Goal: Task Accomplishment & Management: Complete application form

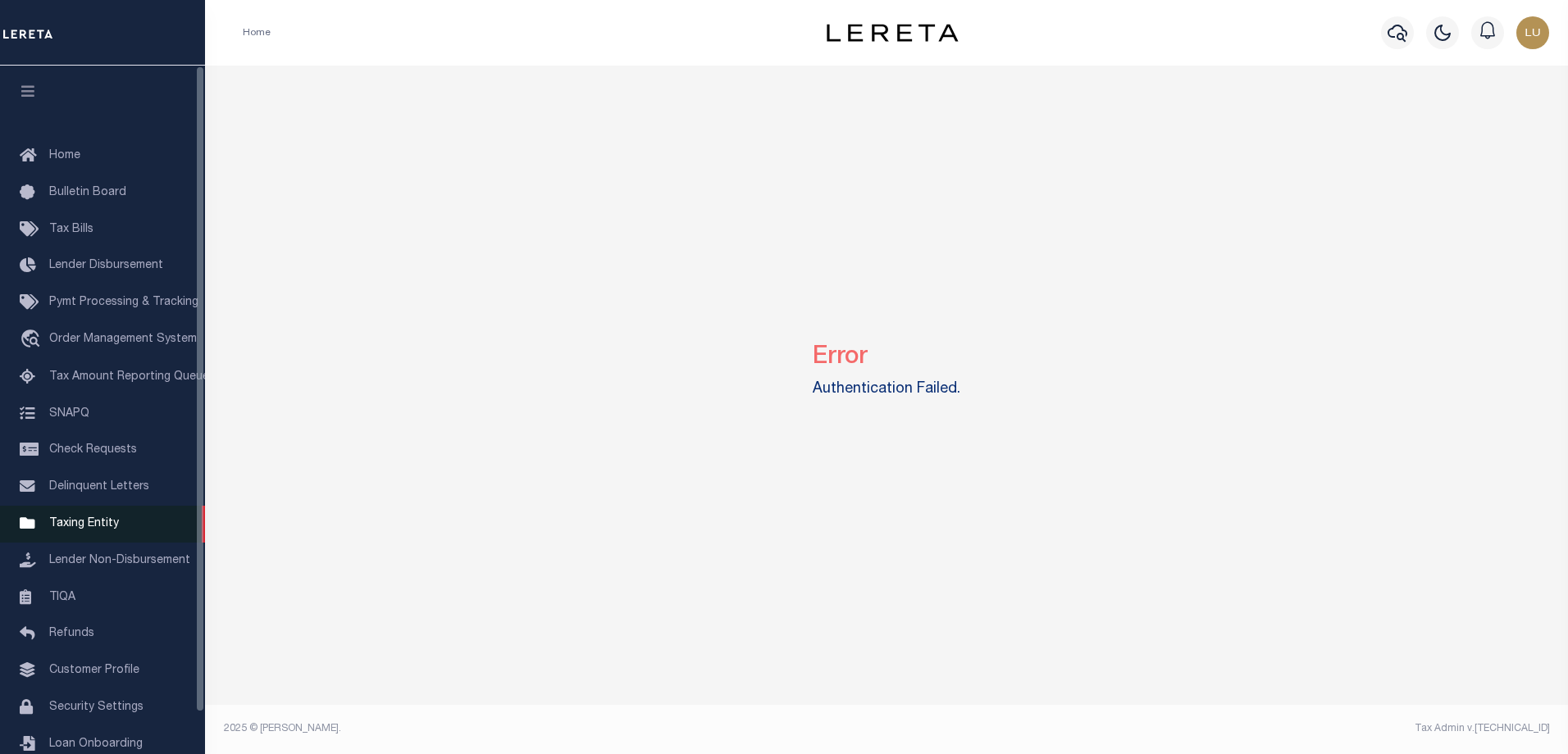
click at [73, 529] on span "Taxing Entity" at bounding box center [84, 523] width 70 height 11
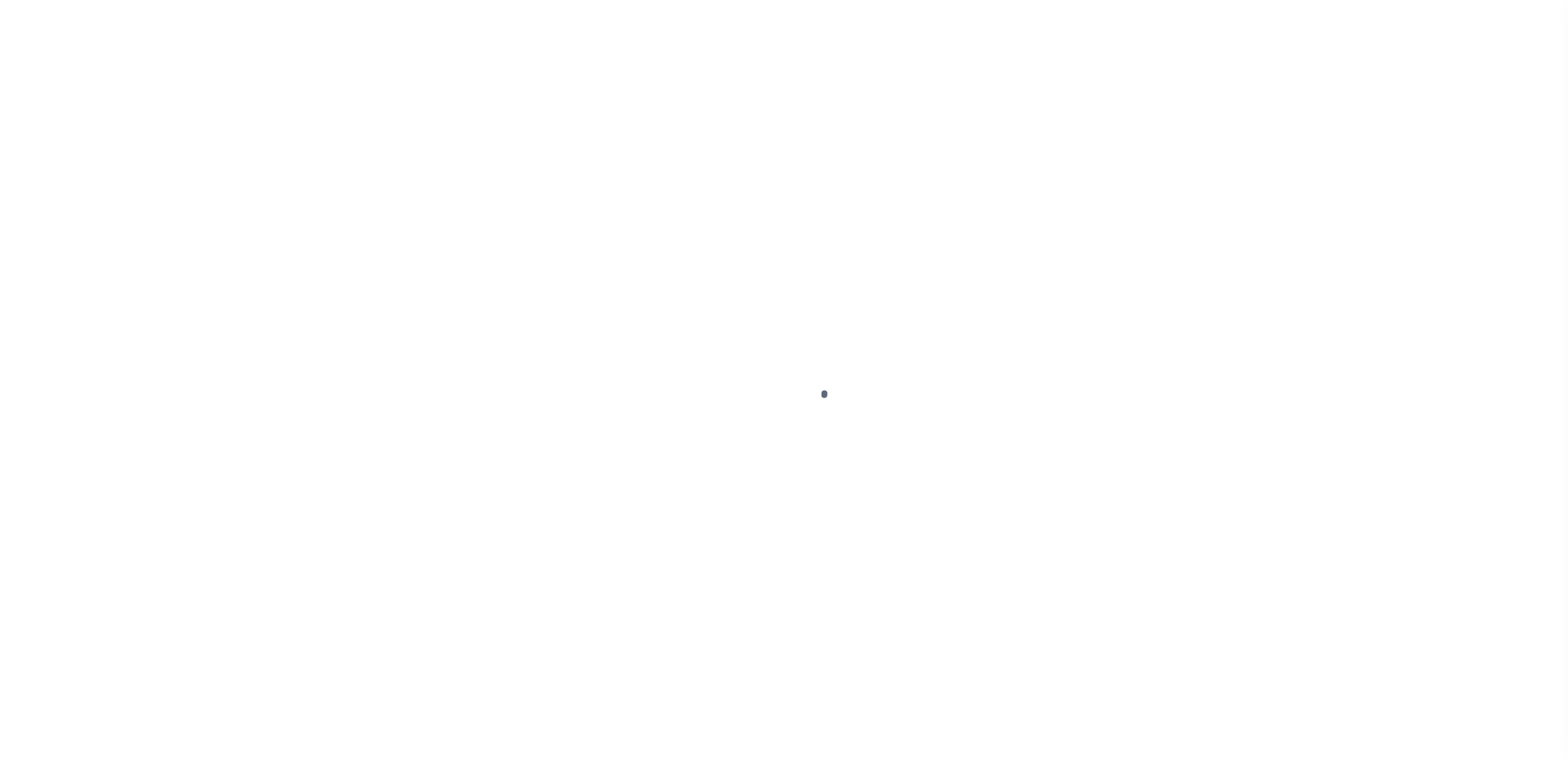
scroll to position [45, 0]
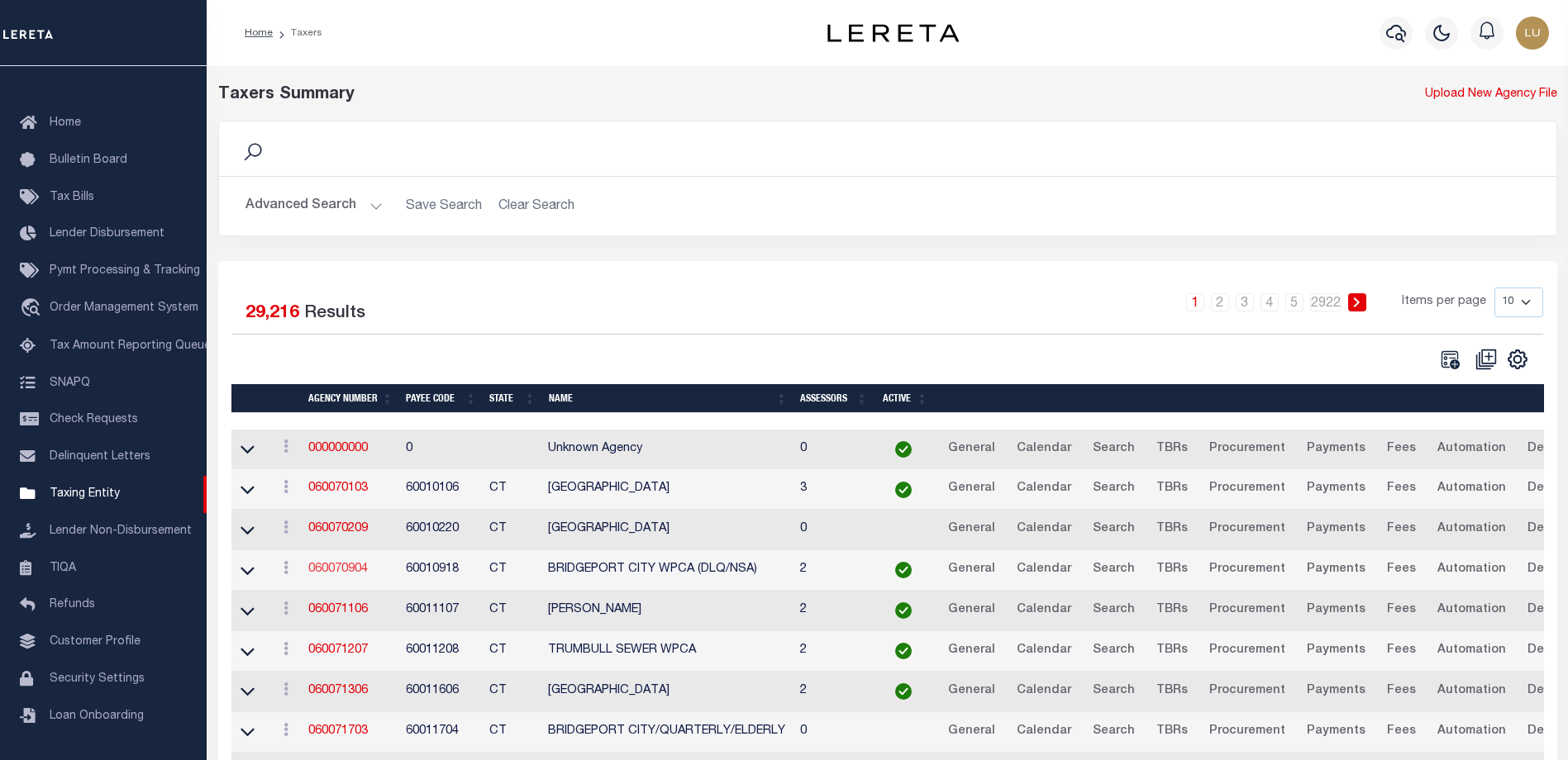
click at [356, 572] on link "060070904" at bounding box center [338, 569] width 60 height 12
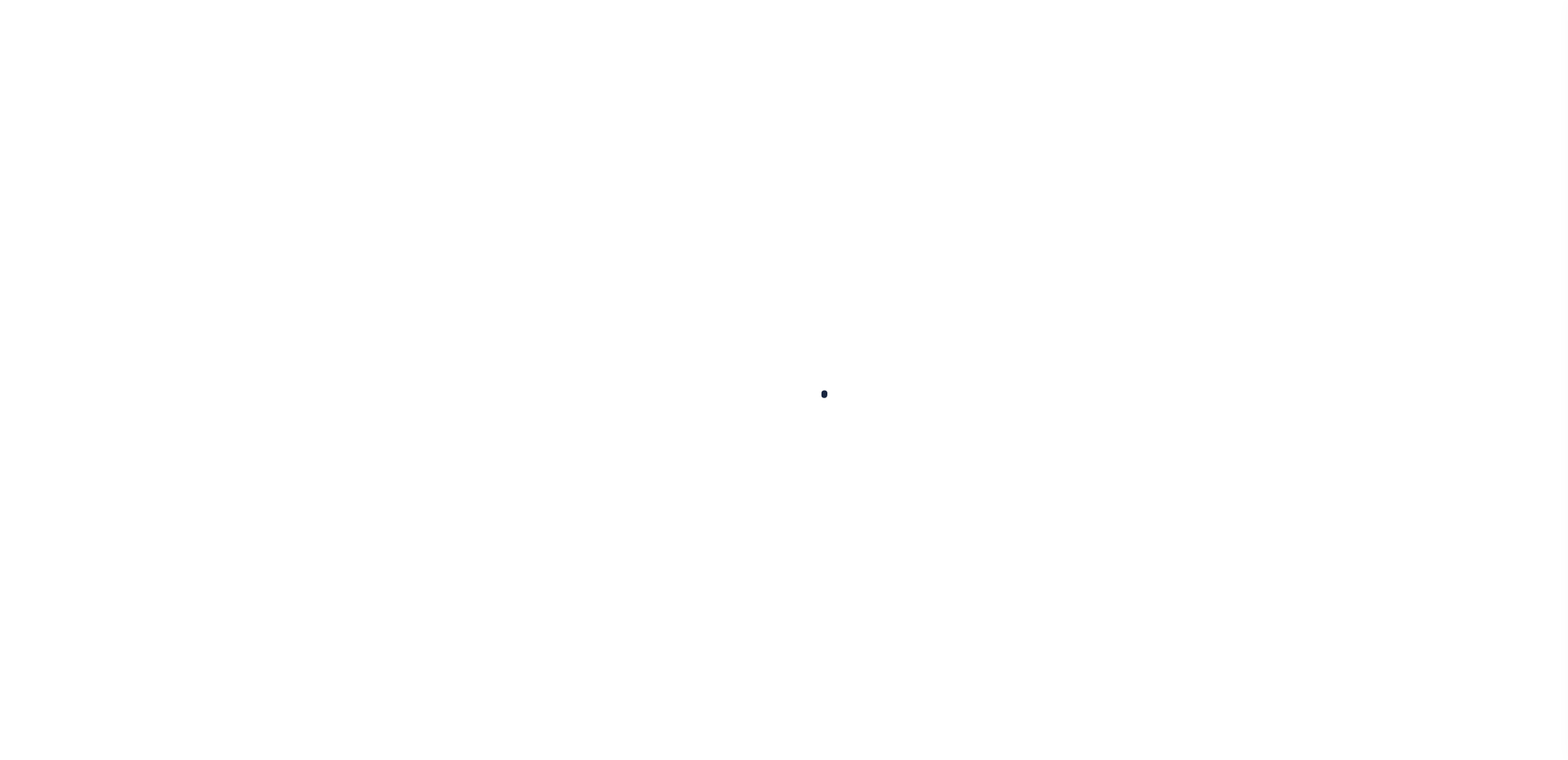
select select
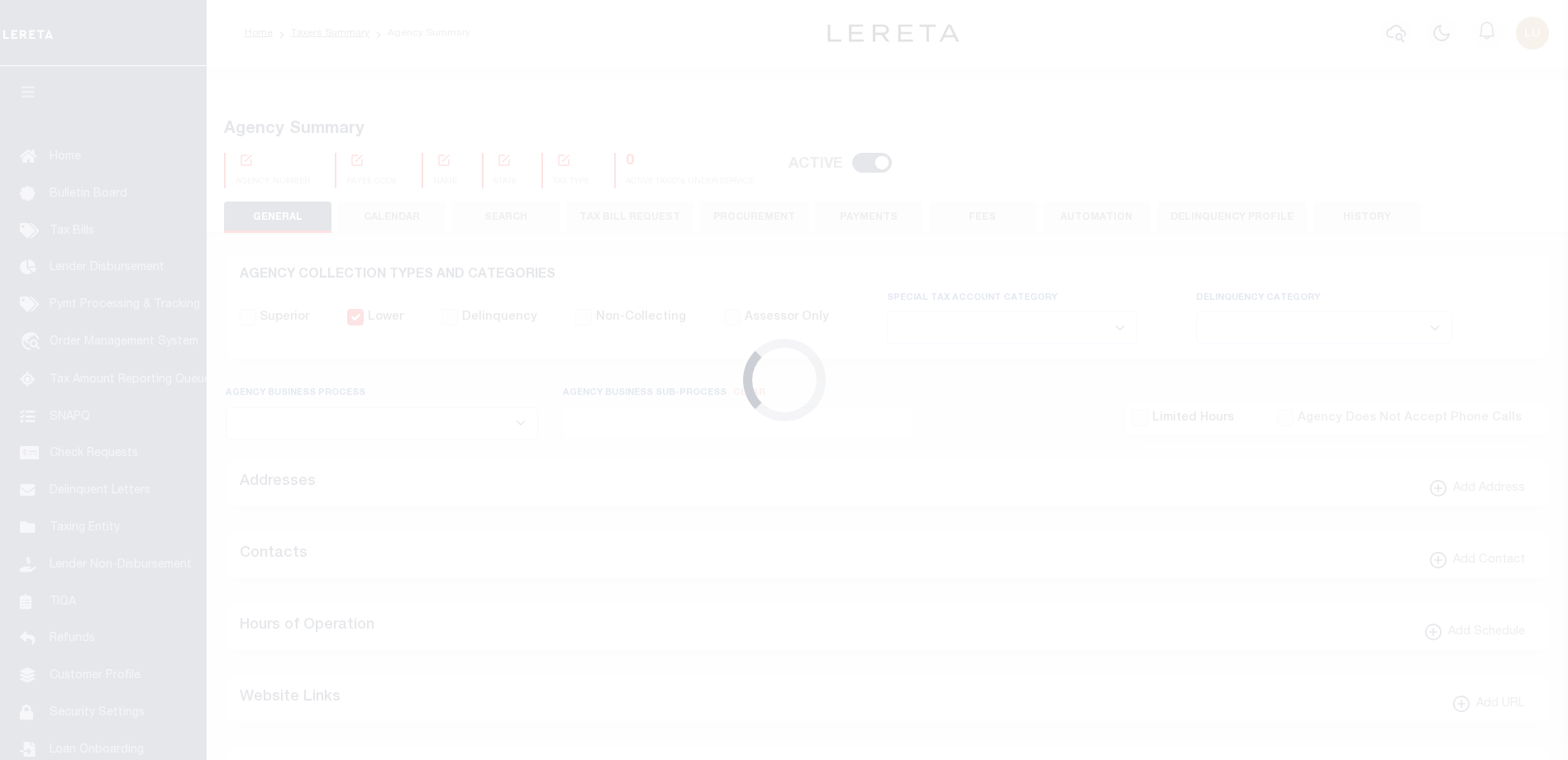
checkbox input "false"
select select "2"
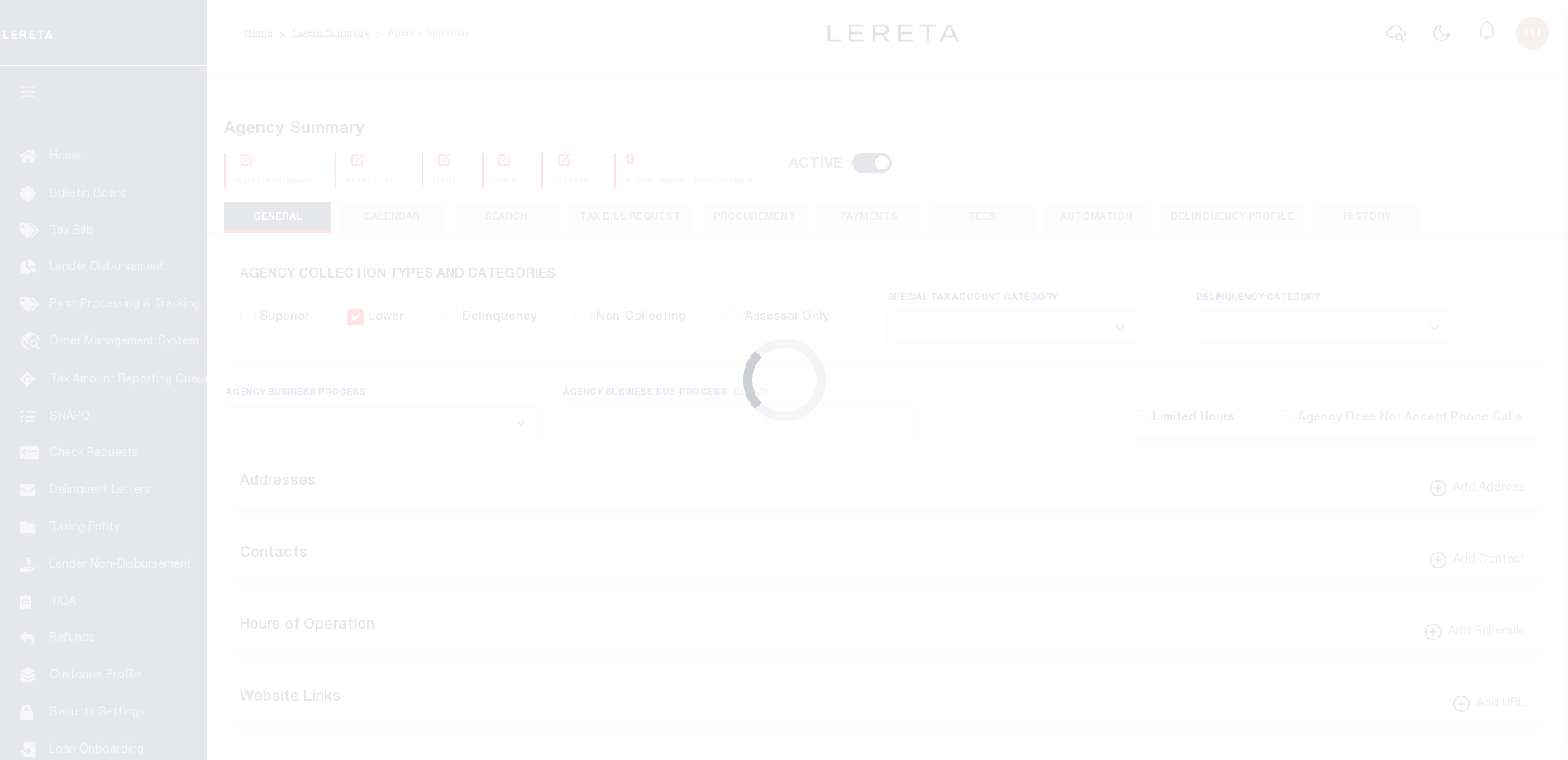
checkbox input "false"
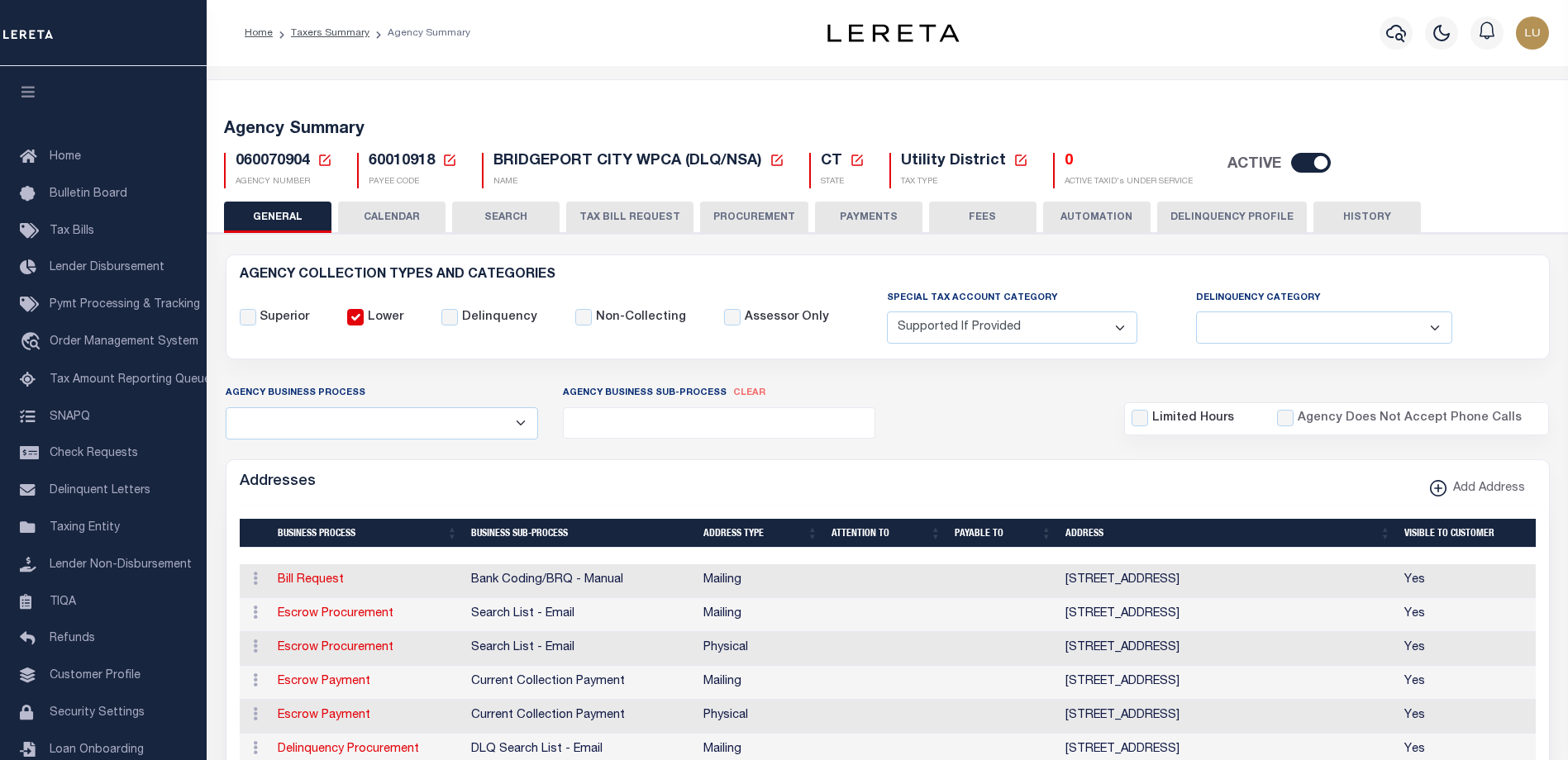
click at [616, 213] on button "TAX BILL REQUEST" at bounding box center [630, 217] width 127 height 31
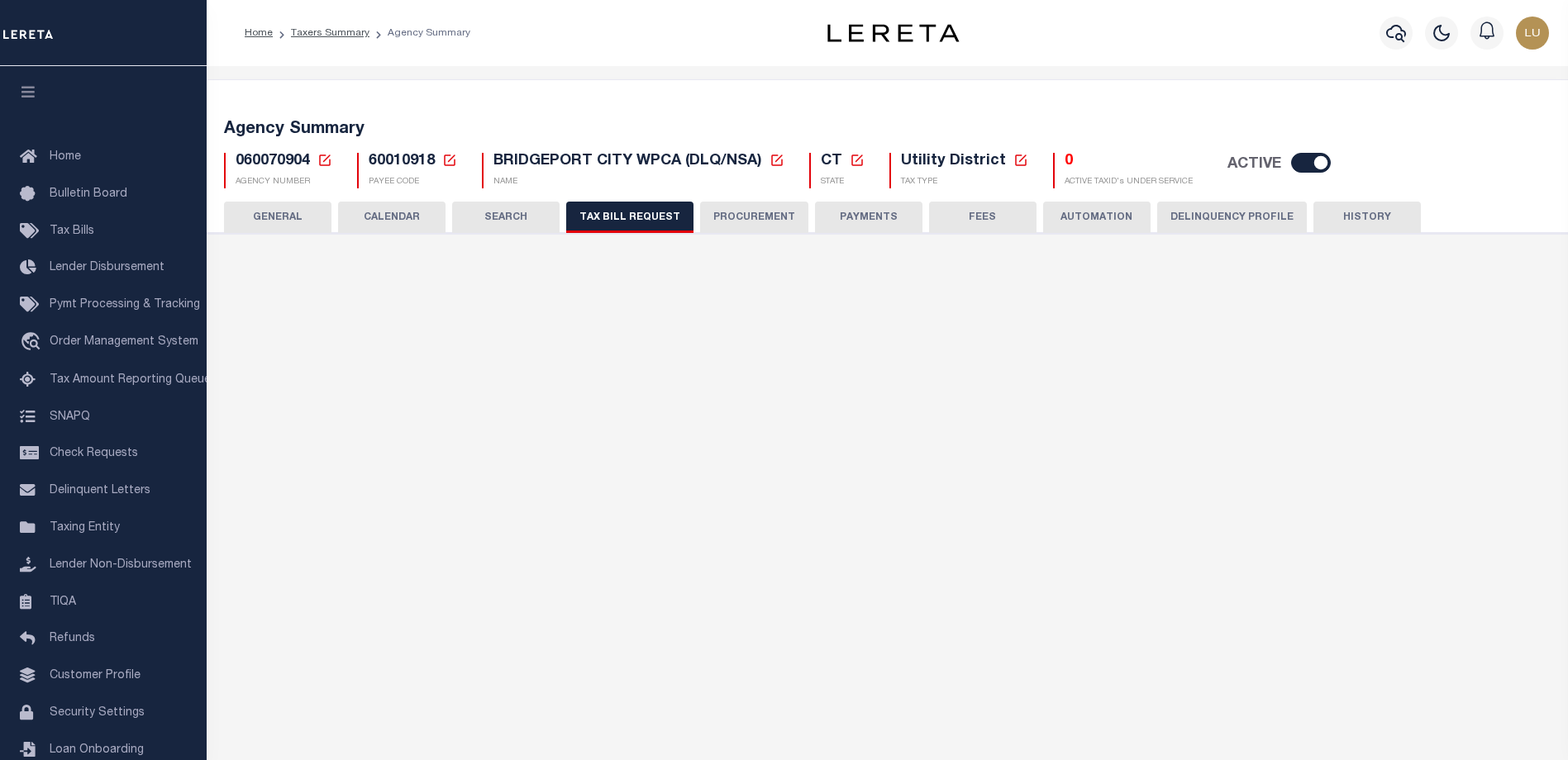
checkbox input "false"
select select "20"
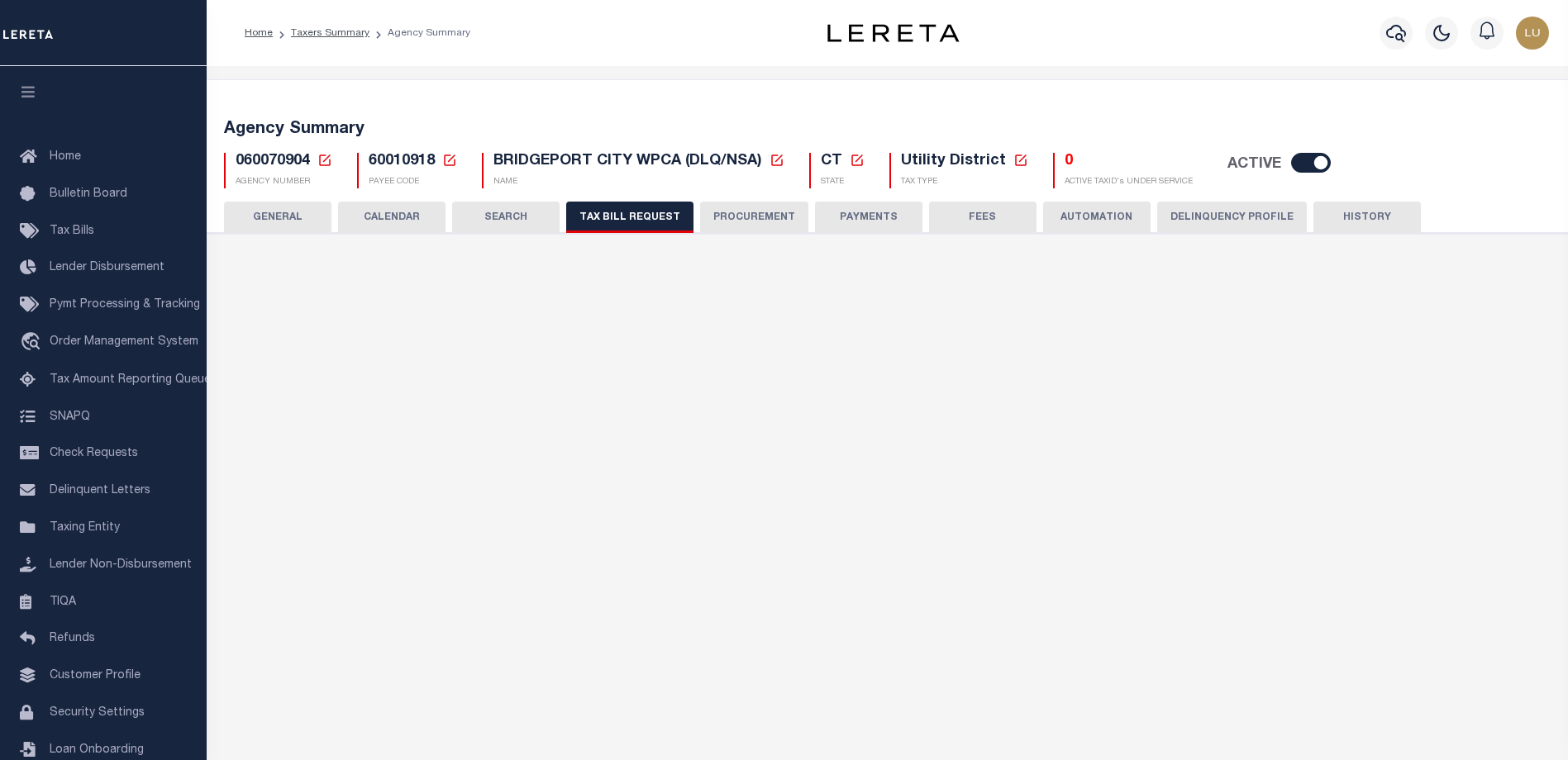
select select "false"
select select
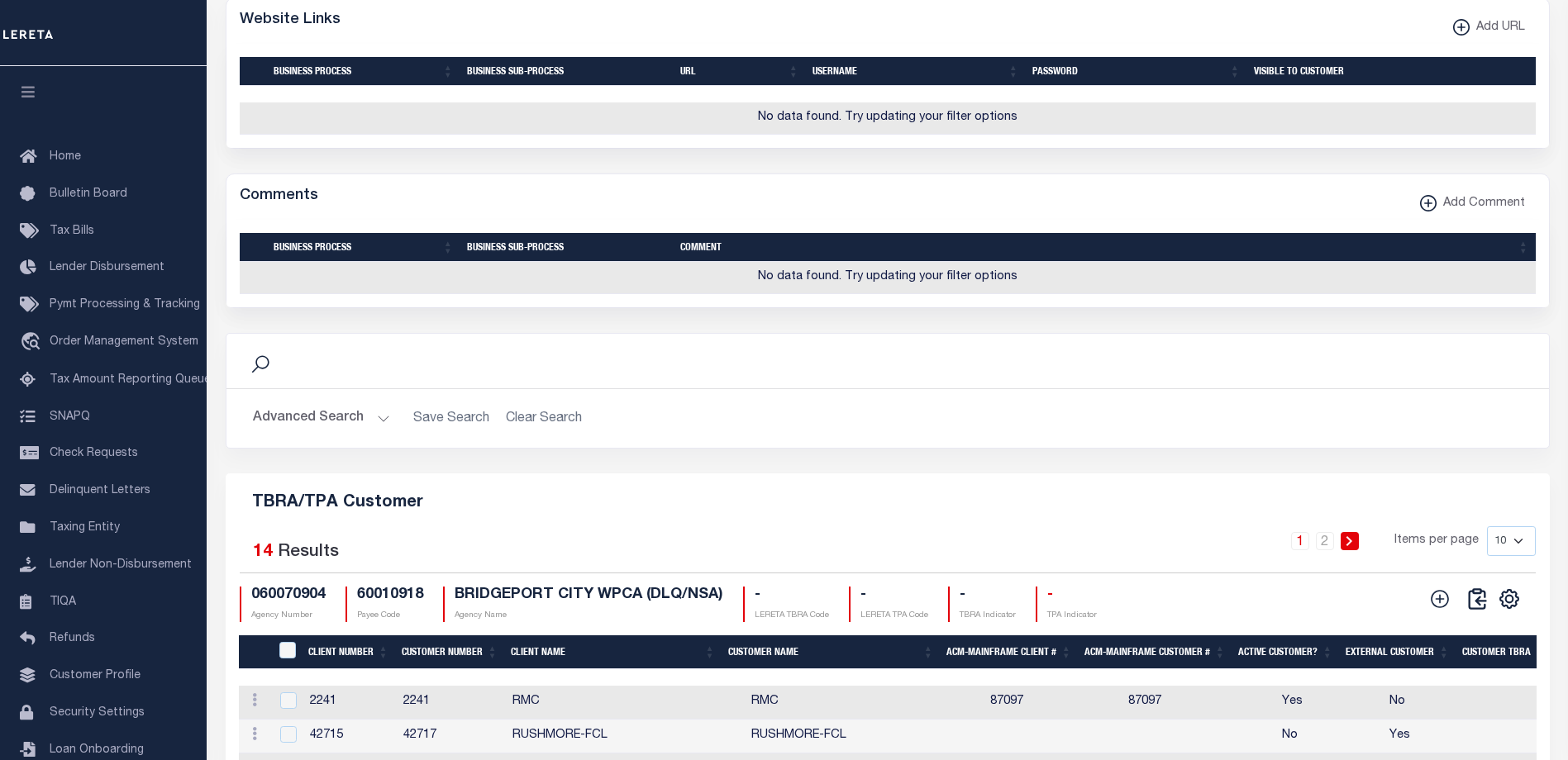
scroll to position [1734, 0]
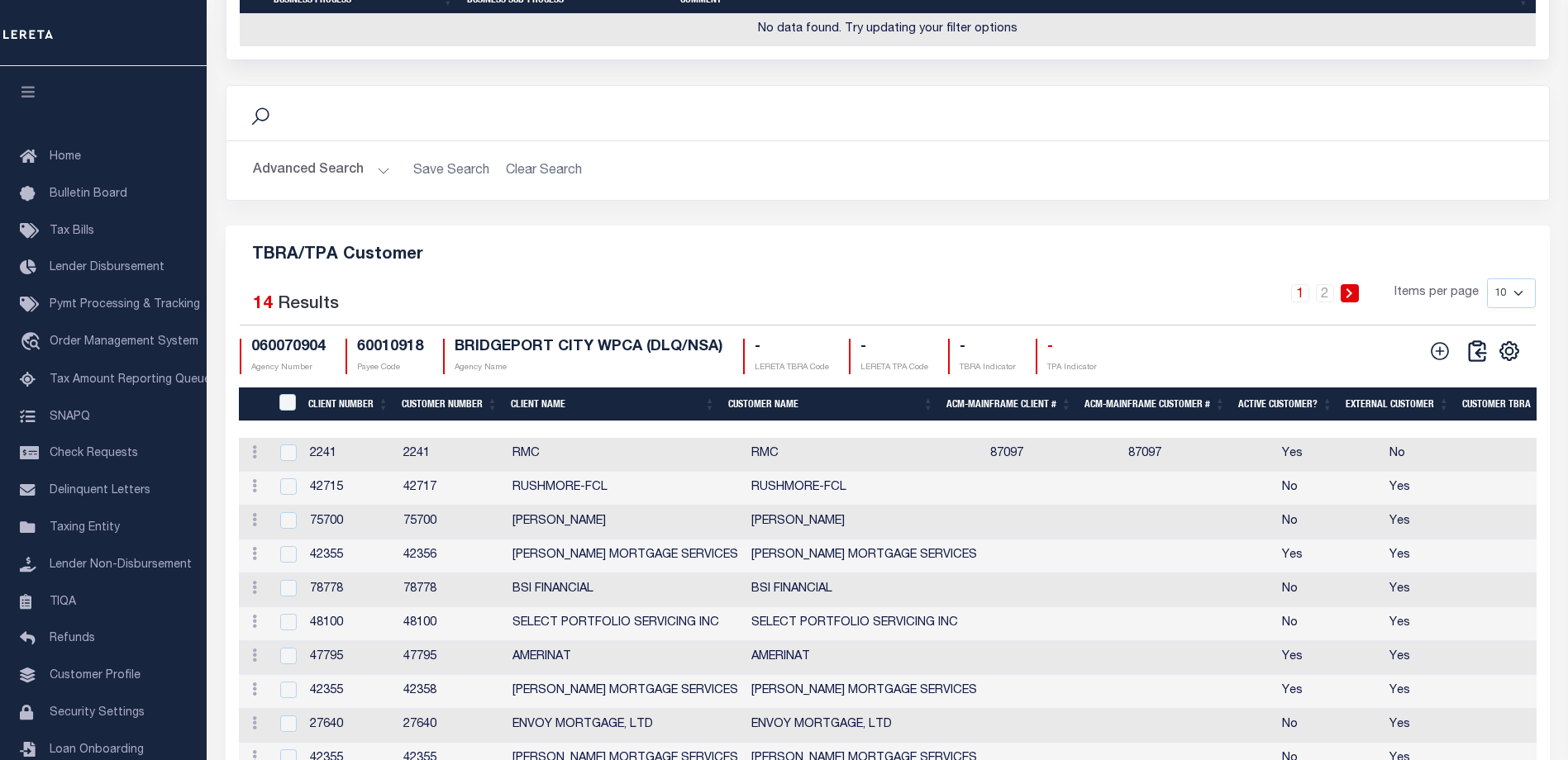
click at [391, 265] on h5 "TBRA/TPA Customer" at bounding box center [888, 252] width 1297 height 26
copy div "TBRA/TPA Customer Selected"
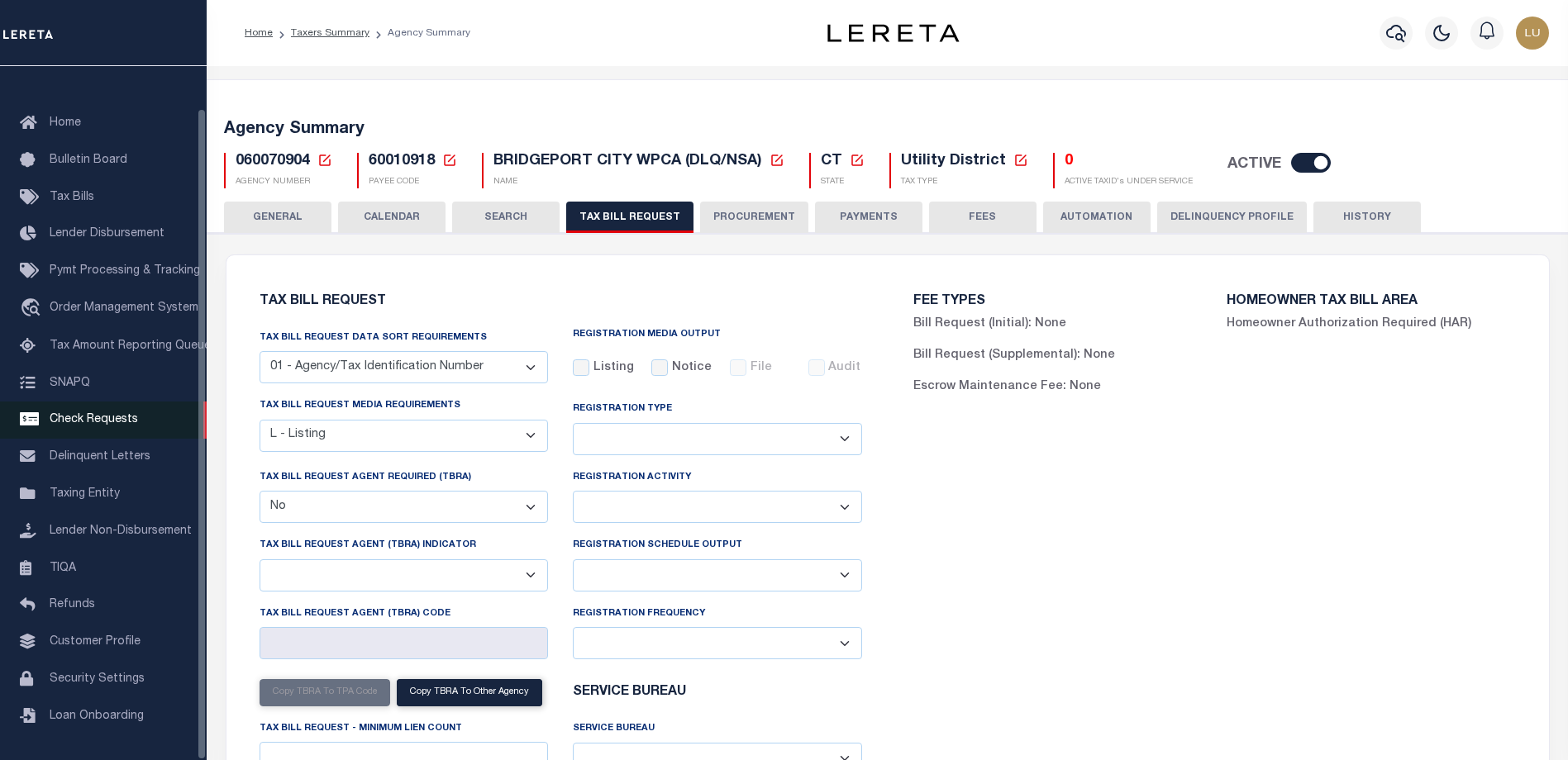
scroll to position [330, 0]
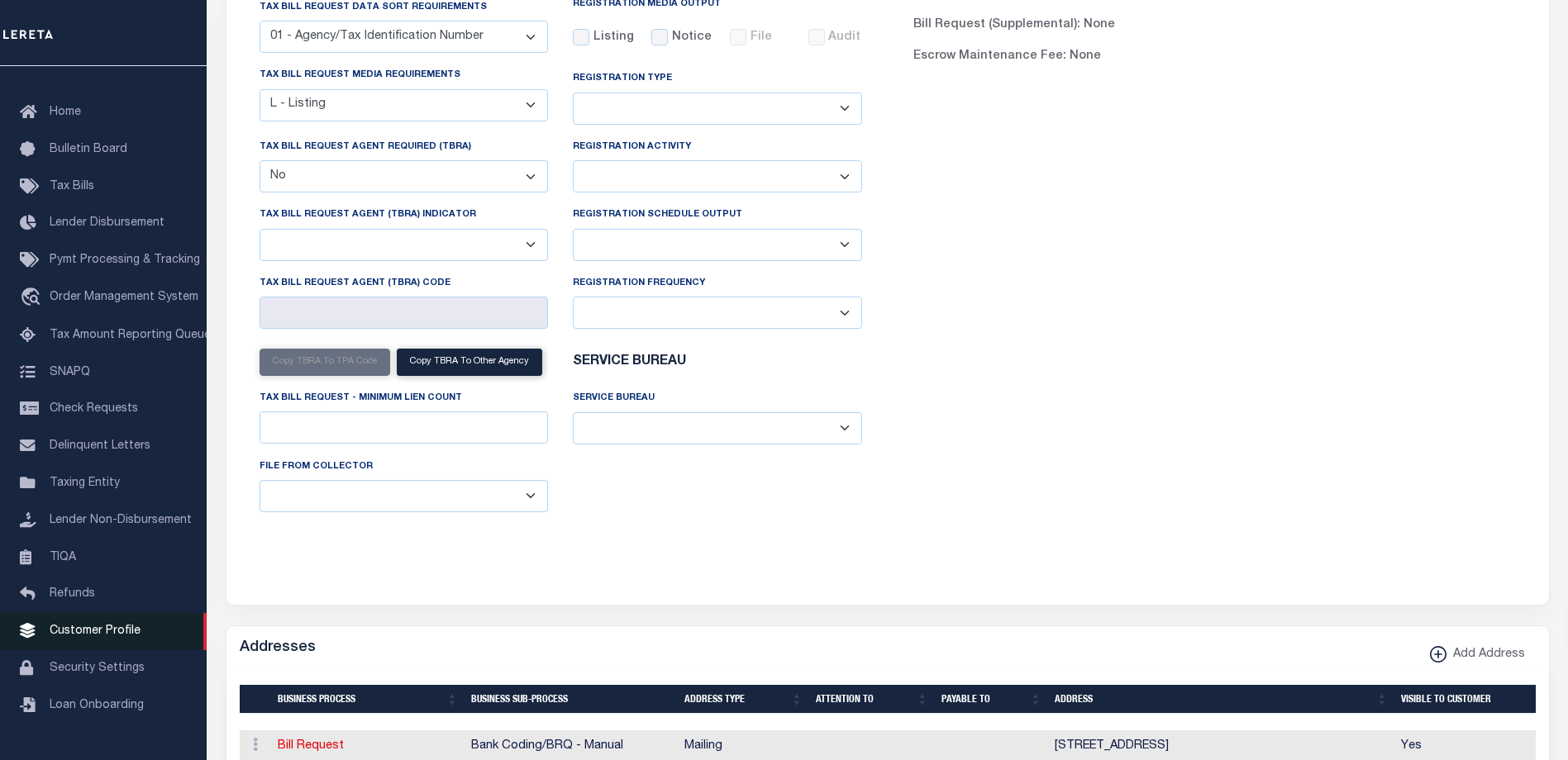
click at [130, 648] on link "Customer Profile" at bounding box center [103, 631] width 207 height 37
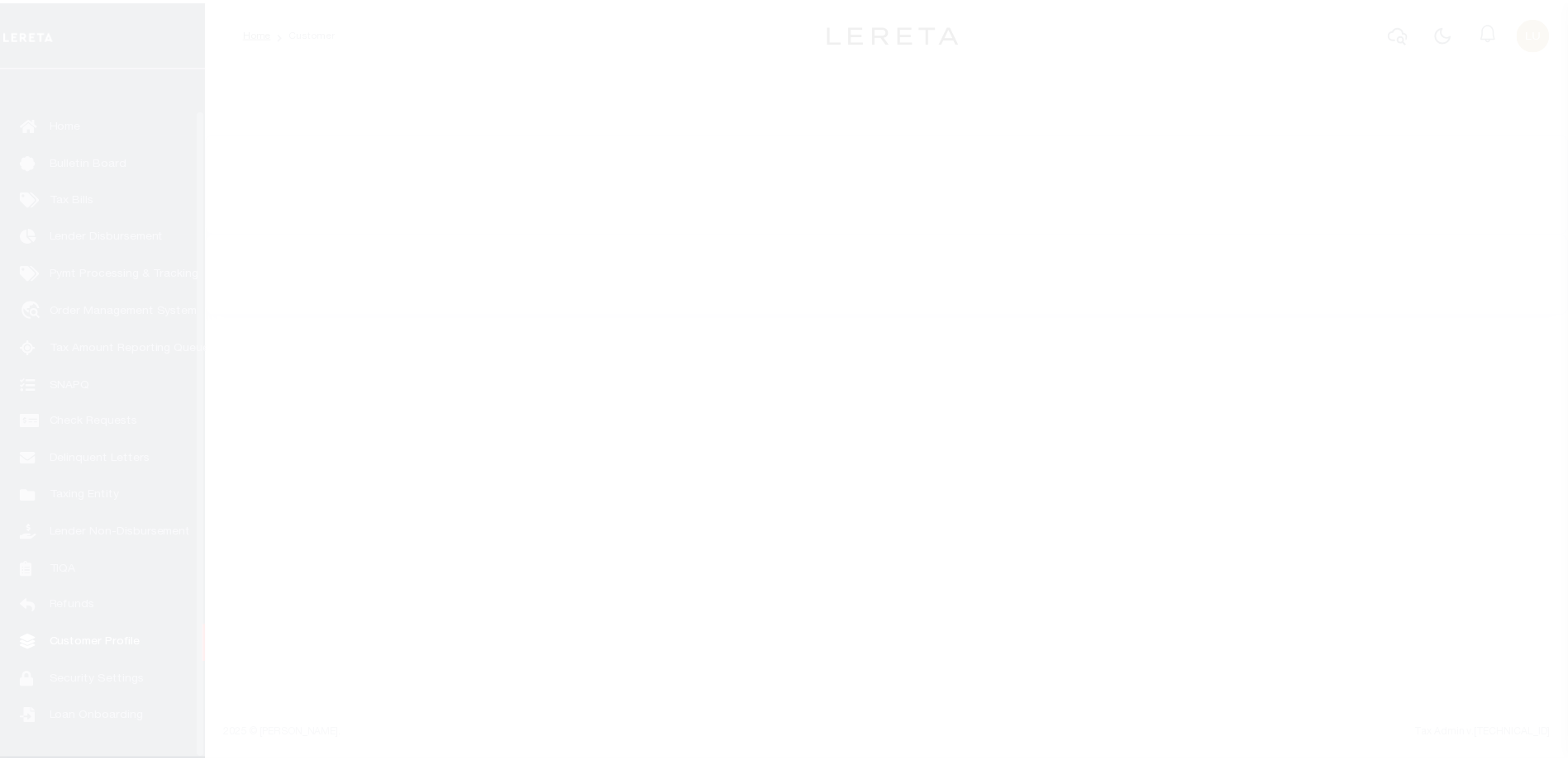
scroll to position [45, 0]
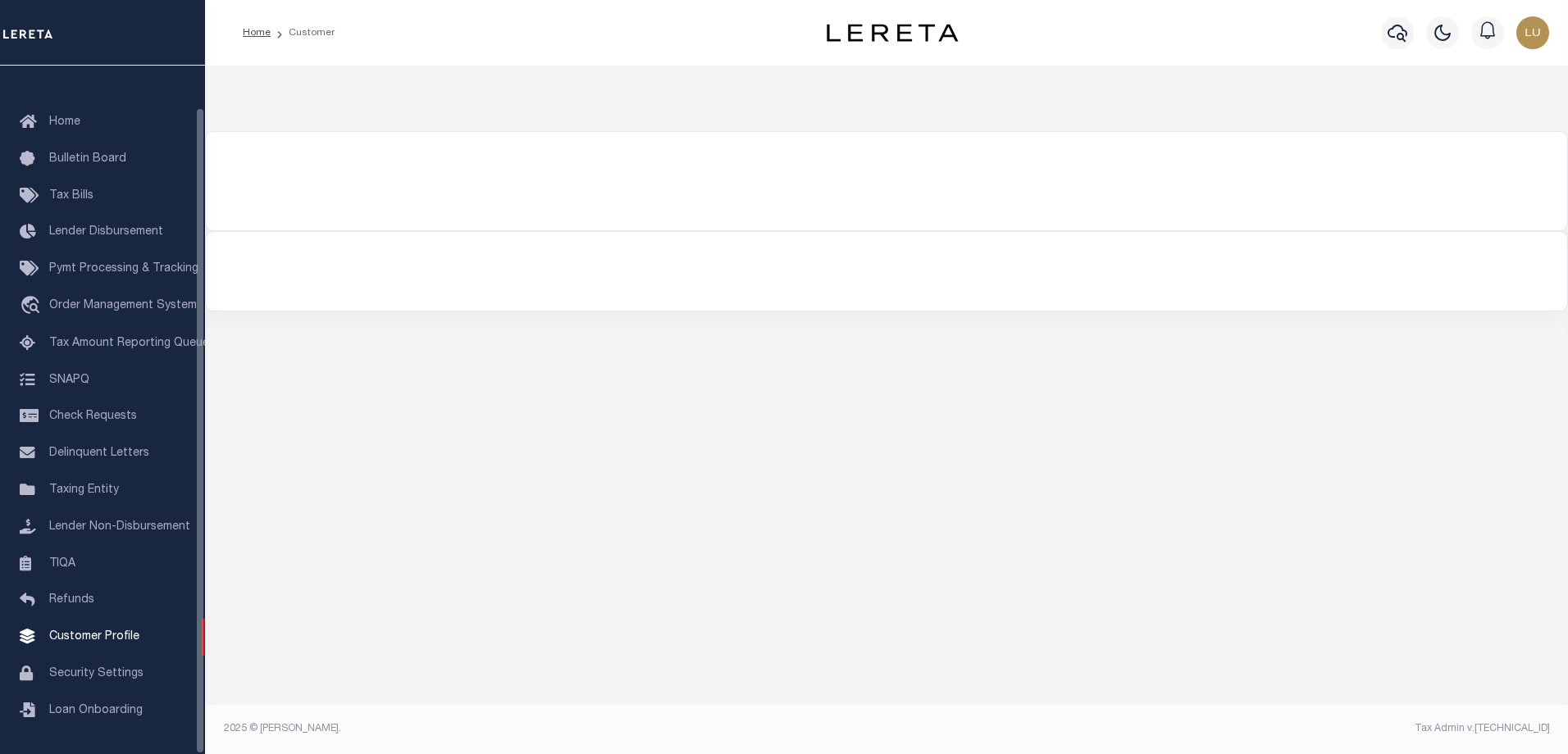
type input "Stormfield"
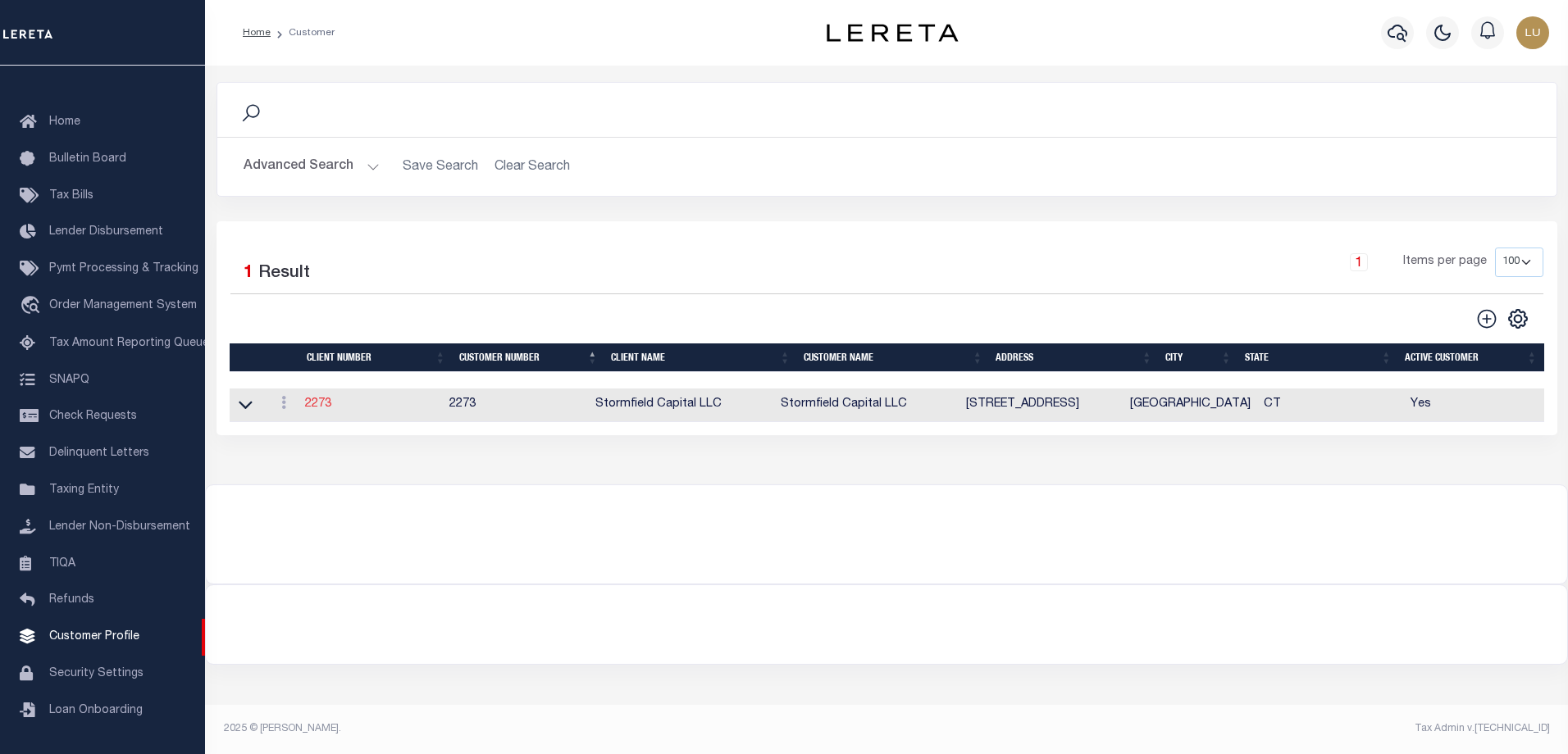
click at [326, 405] on link "2273" at bounding box center [319, 404] width 26 height 11
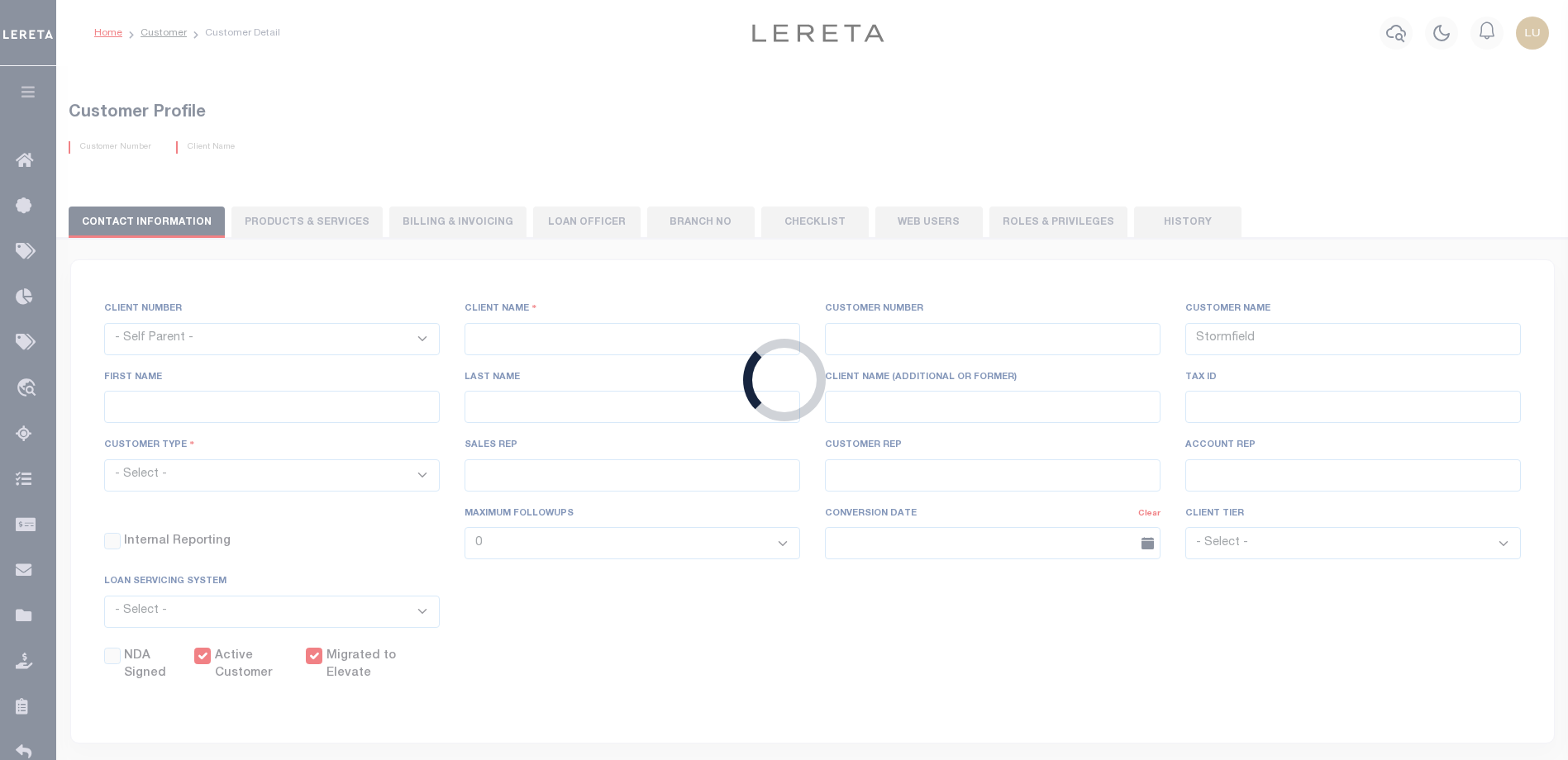
select select
type input "Stormfield Capital LLC"
type input "2273"
type input "Stormfield Capital LLC"
type input "Debra"
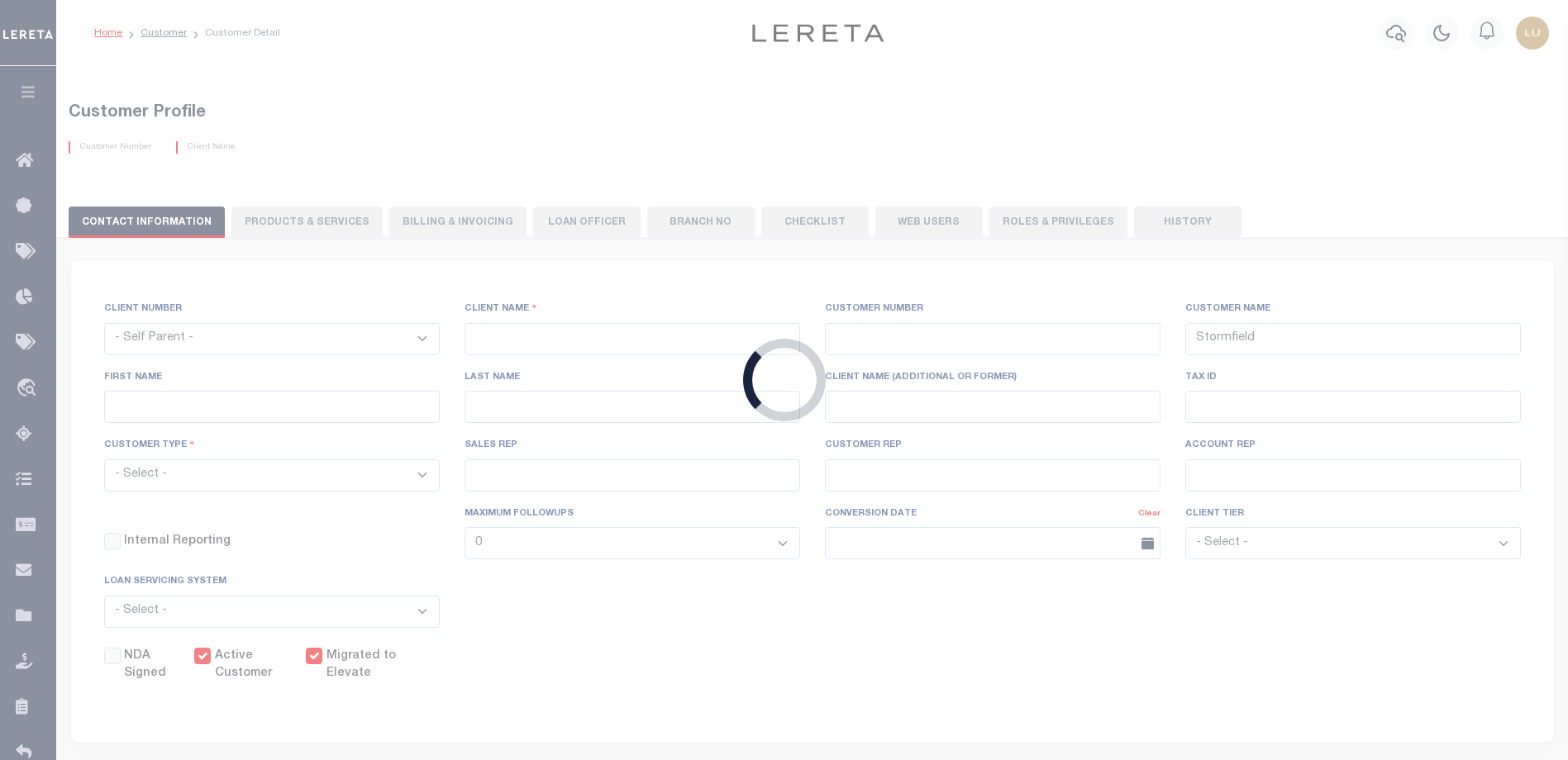
type input "Dorin"
select select "Mixed Portfolio"
type input "John Stachowsky"
type input "Debbie Vecellio"
select select "OTH"
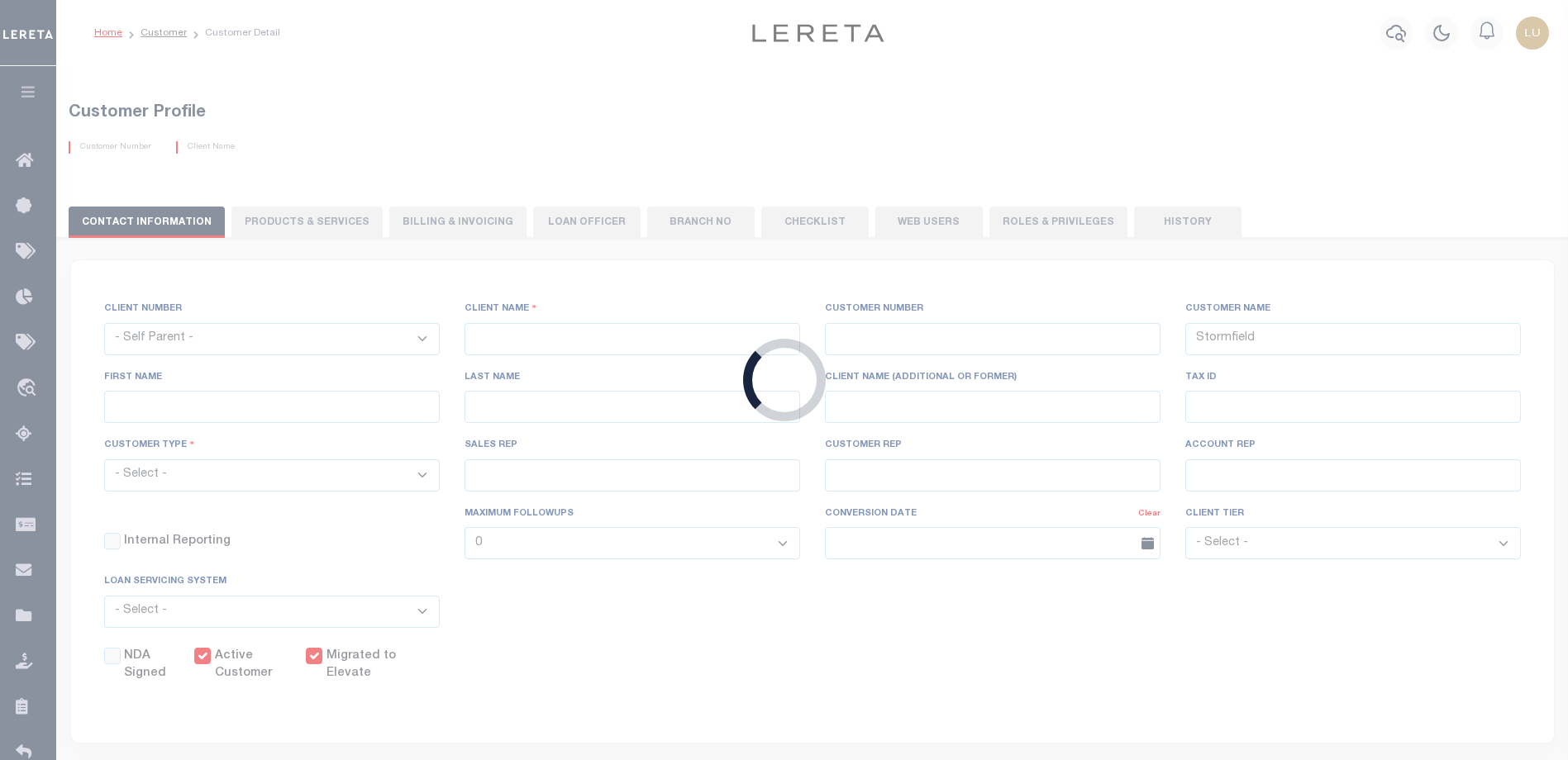
checkbox input "true"
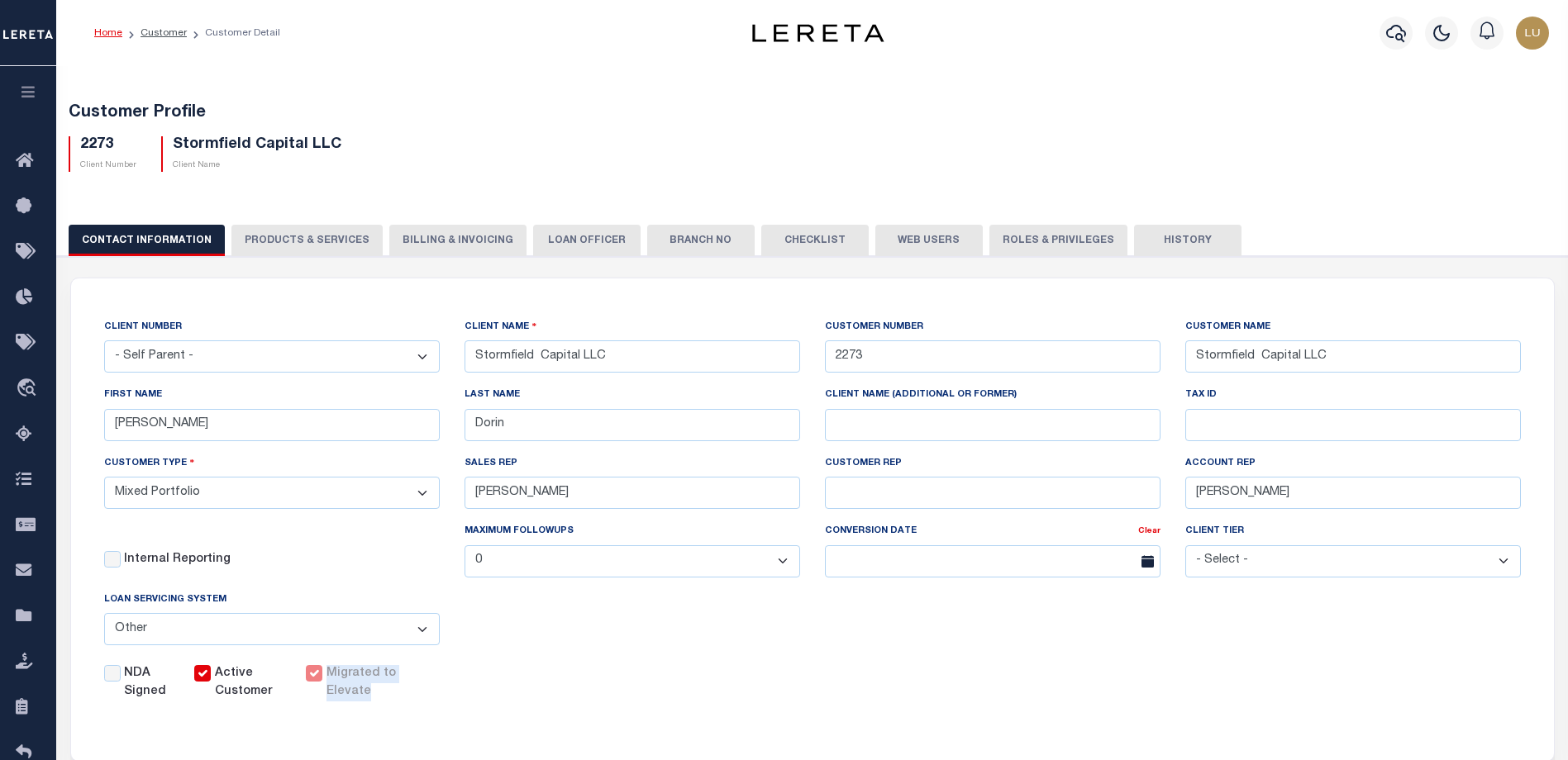
drag, startPoint x: 380, startPoint y: 695, endPoint x: 329, endPoint y: 676, distance: 54.4
click at [329, 676] on label "Migrated to Elevate" at bounding box center [369, 683] width 87 height 36
copy label "Migrated to Elevate"
click at [30, 93] on icon "button" at bounding box center [28, 92] width 19 height 15
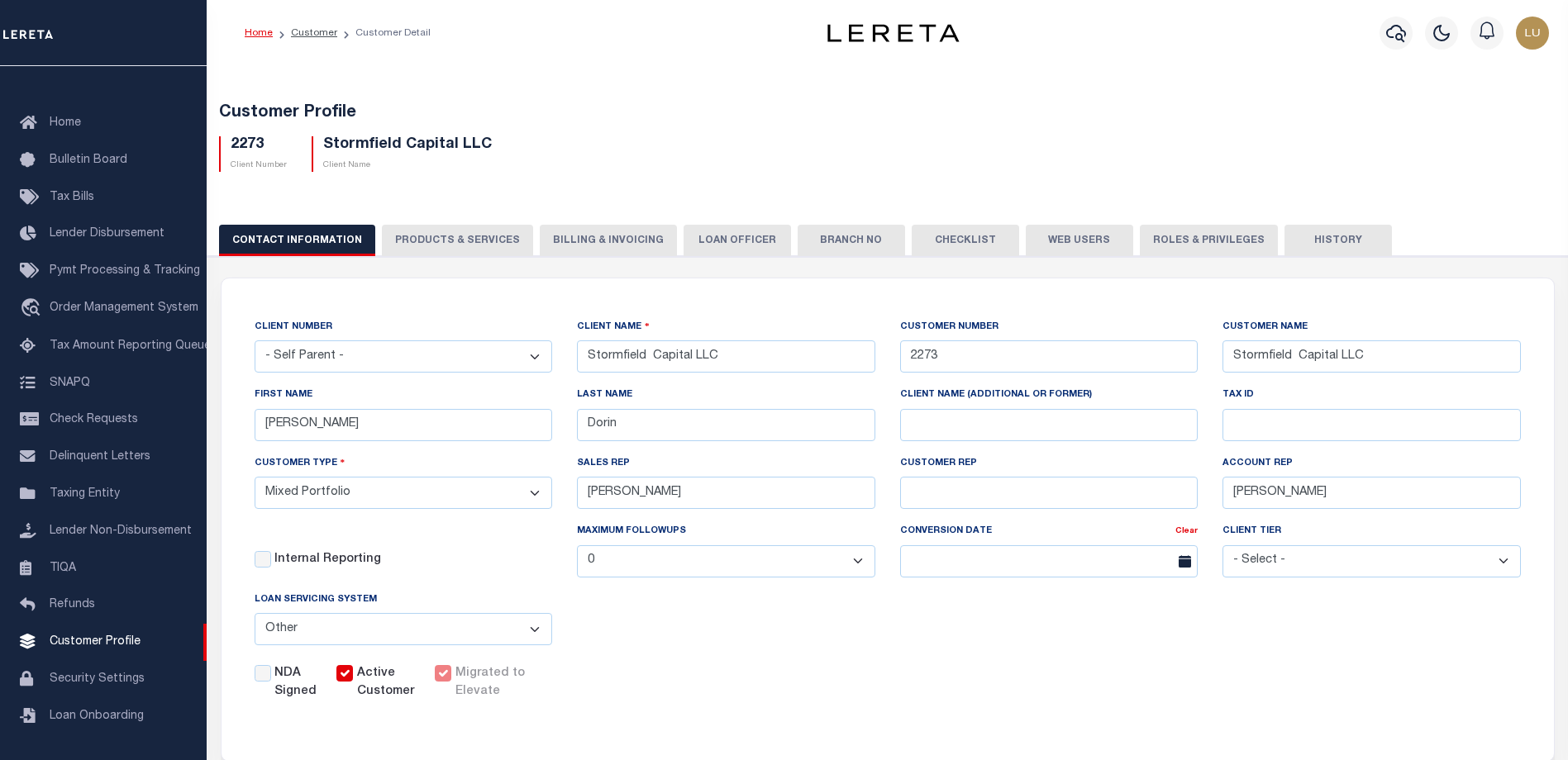
scroll to position [330, 0]
